Goal: Navigation & Orientation: Find specific page/section

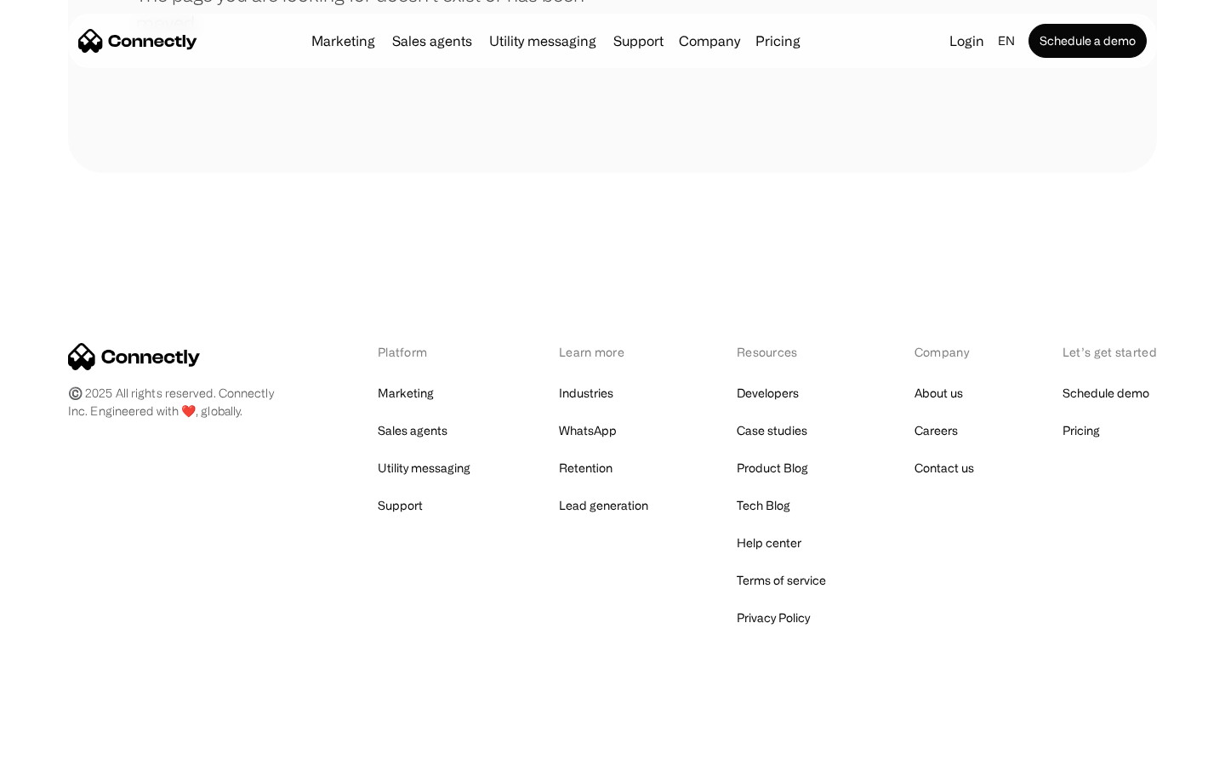
scroll to position [311, 0]
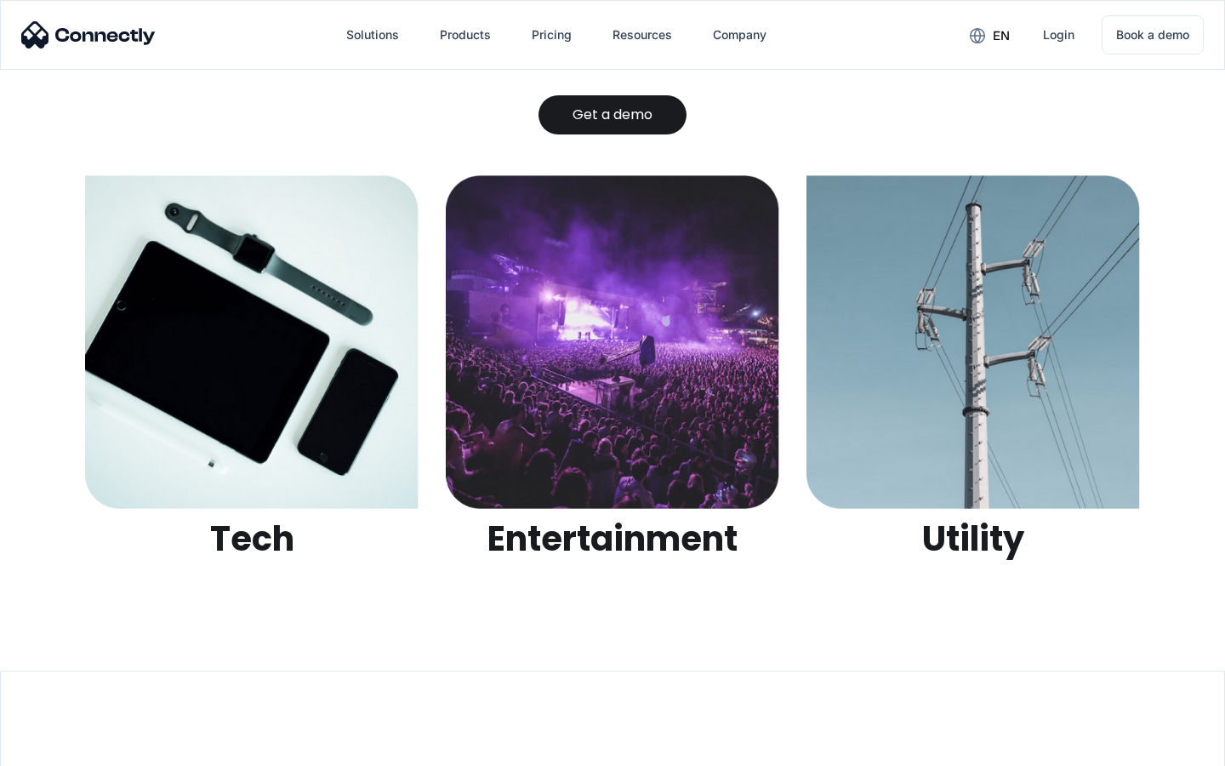
scroll to position [5367, 0]
